Goal: Transaction & Acquisition: Obtain resource

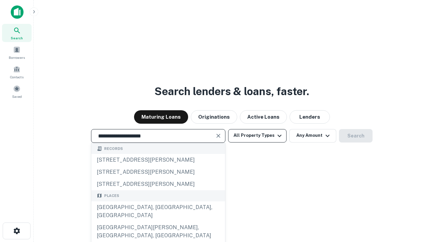
click at [158, 222] on div "[GEOGRAPHIC_DATA], [GEOGRAPHIC_DATA], [GEOGRAPHIC_DATA]" at bounding box center [158, 211] width 134 height 20
click at [257, 135] on button "All Property Types" at bounding box center [257, 135] width 58 height 13
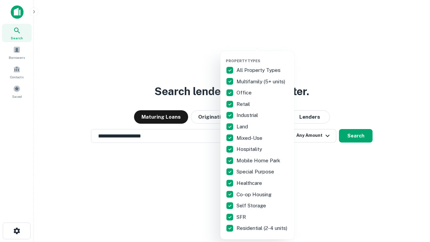
type input "**********"
click at [263, 56] on button "button" at bounding box center [263, 56] width 74 height 0
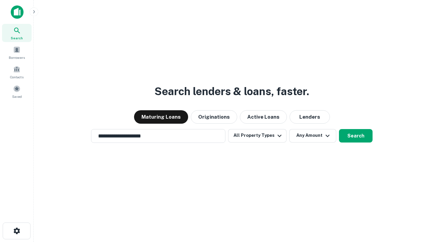
scroll to position [10, 0]
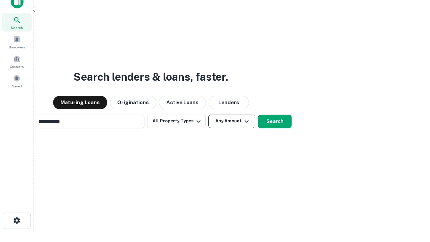
click at [208, 115] on button "Any Amount" at bounding box center [231, 121] width 47 height 13
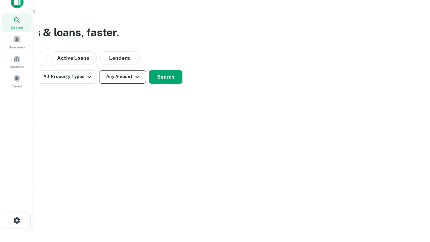
scroll to position [11, 0]
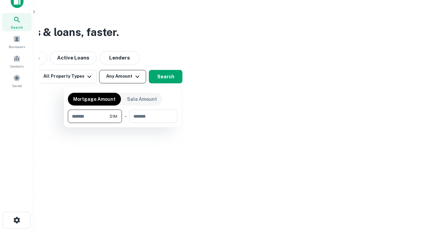
type input "*******"
click at [123, 123] on button "button" at bounding box center [123, 123] width 110 height 0
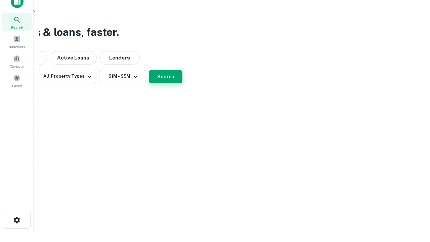
click at [183, 83] on button "Search" at bounding box center [166, 76] width 34 height 13
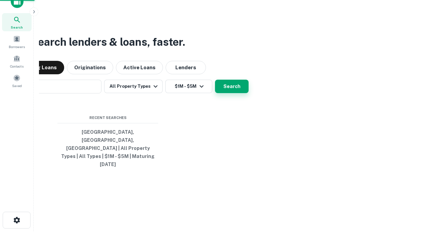
scroll to position [10, 0]
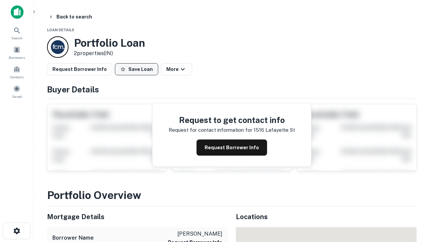
click at [136, 69] on button "Save Loan" at bounding box center [136, 69] width 43 height 12
